Goal: Task Accomplishment & Management: Manage account settings

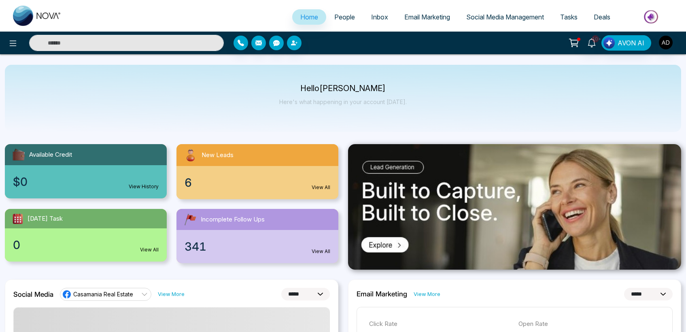
select select "*"
click at [340, 17] on span "People" at bounding box center [344, 17] width 21 height 8
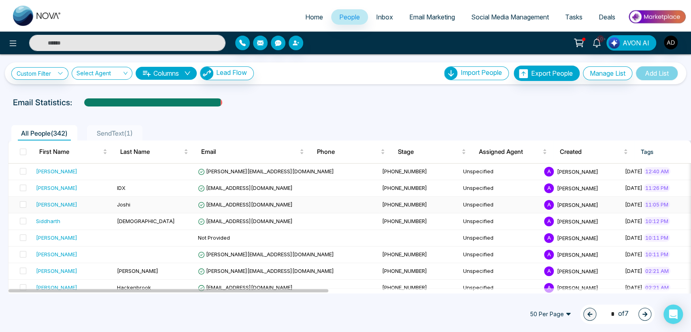
click at [229, 201] on span "[EMAIL_ADDRESS][DOMAIN_NAME]" at bounding box center [245, 204] width 95 height 6
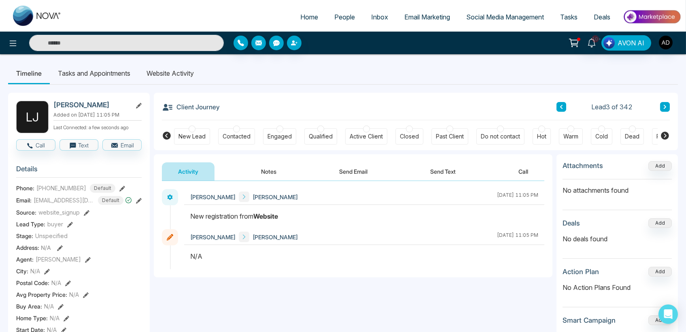
click at [139, 199] on icon at bounding box center [139, 201] width 6 height 6
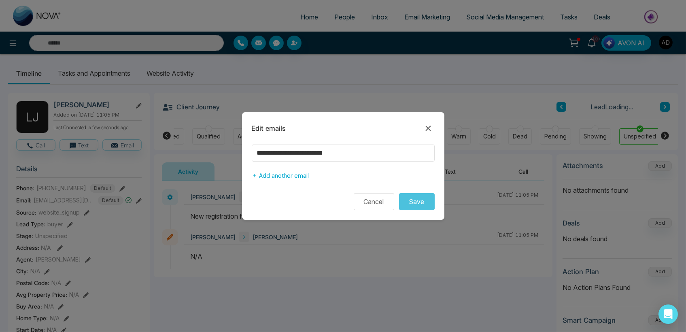
scroll to position [0, 112]
drag, startPoint x: 358, startPoint y: 153, endPoint x: 237, endPoint y: 150, distance: 120.6
click at [237, 150] on div "**********" at bounding box center [343, 166] width 686 height 332
click at [431, 127] on icon at bounding box center [428, 128] width 10 height 10
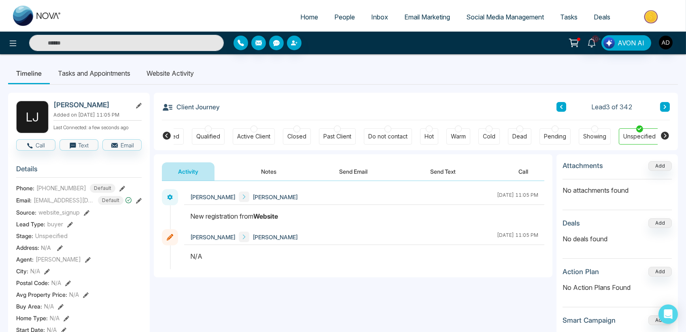
click at [138, 201] on icon at bounding box center [139, 201] width 6 height 6
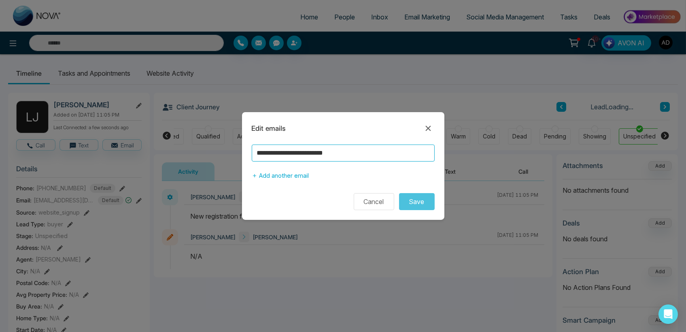
drag, startPoint x: 364, startPoint y: 151, endPoint x: 151, endPoint y: 157, distance: 213.7
click at [151, 157] on div "**********" at bounding box center [343, 166] width 686 height 332
